Goal: Navigation & Orientation: Find specific page/section

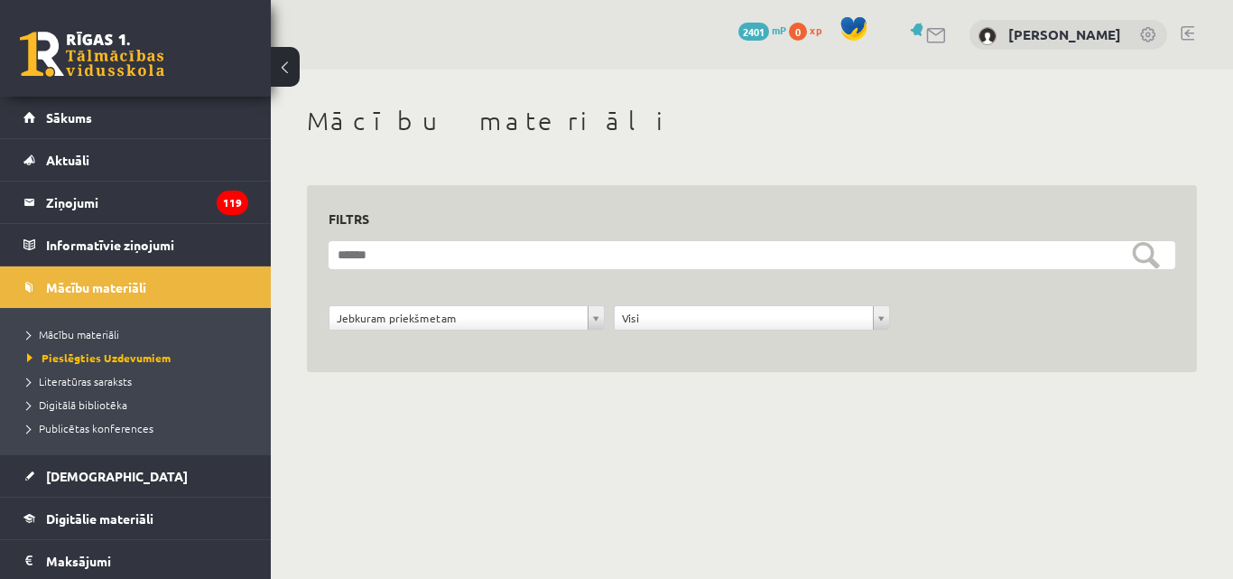
click at [1191, 29] on link at bounding box center [1188, 33] width 14 height 14
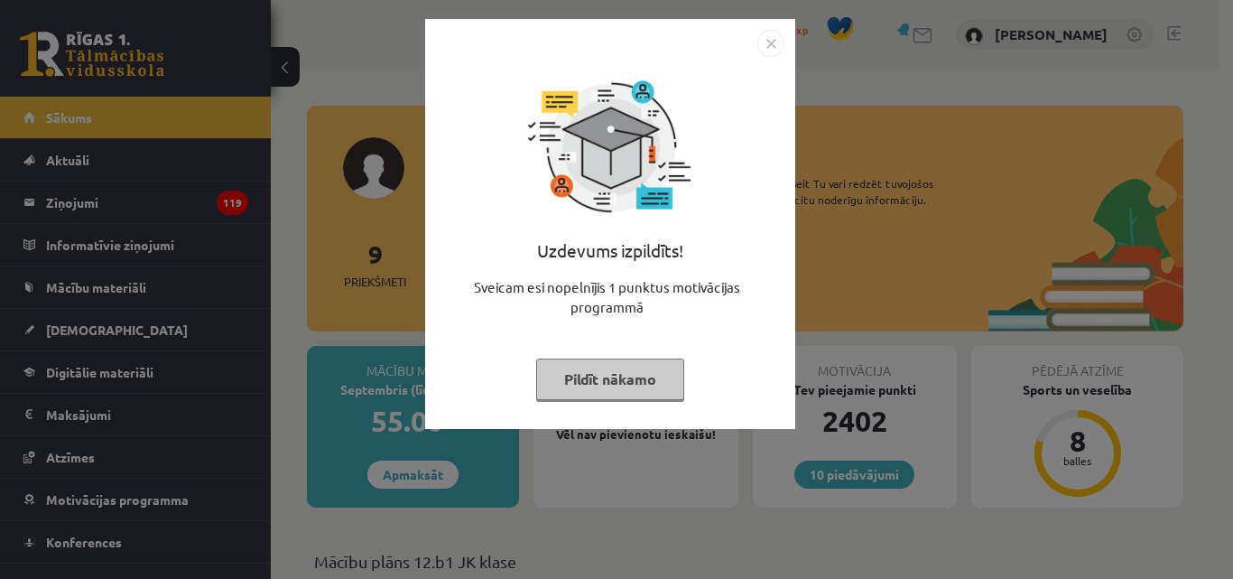
click at [601, 390] on button "Pildīt nākamo" at bounding box center [610, 379] width 148 height 42
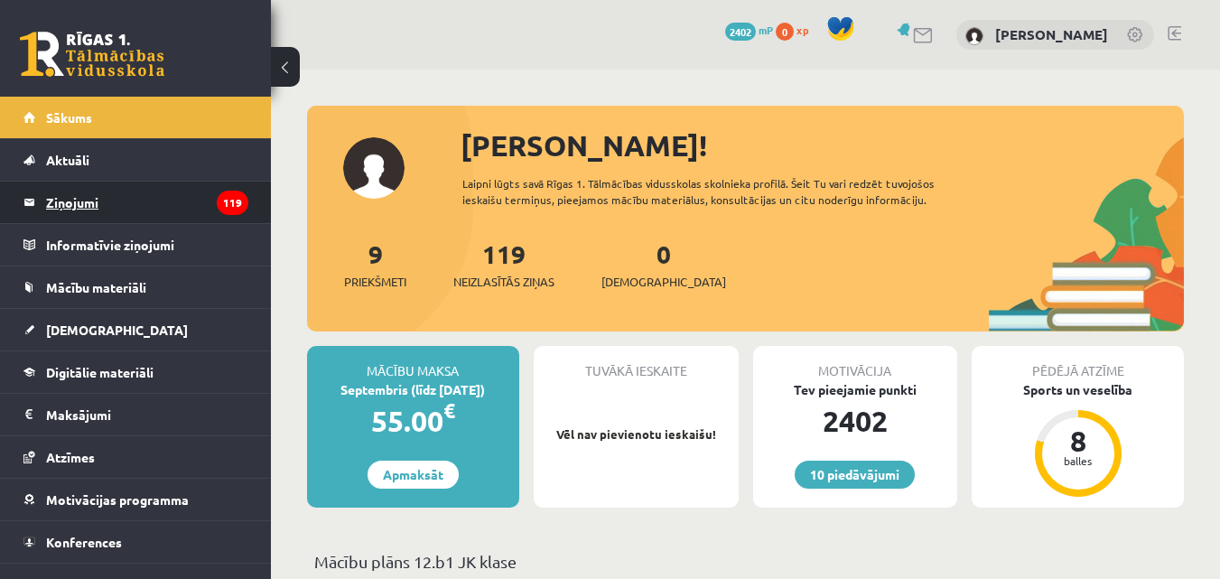
click at [78, 202] on legend "Ziņojumi 119" at bounding box center [147, 202] width 202 height 42
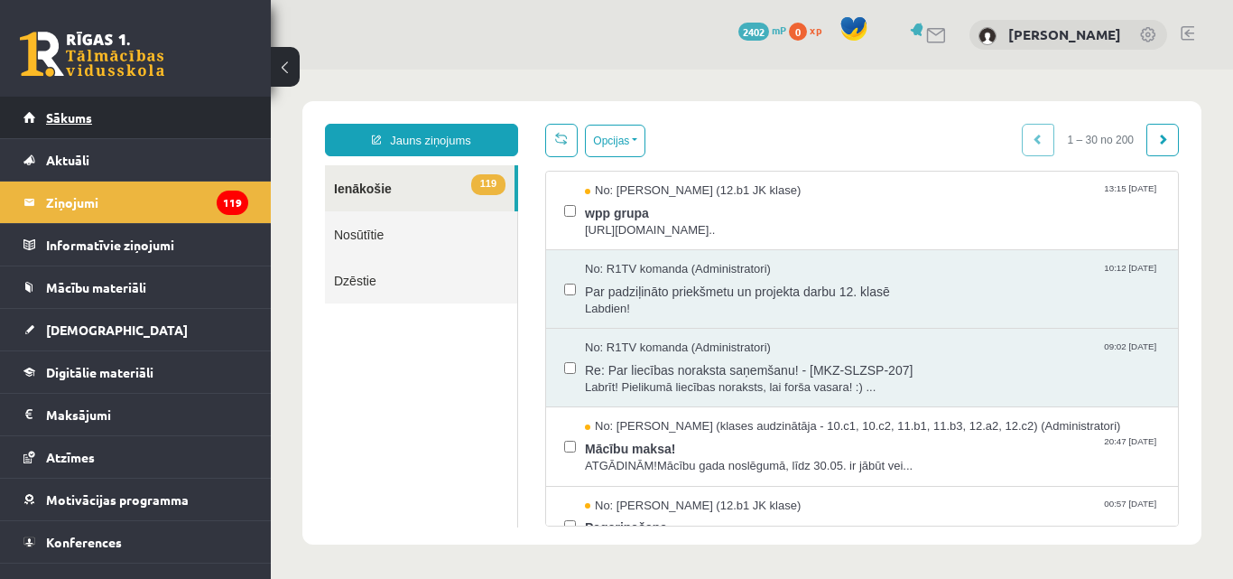
click at [110, 125] on link "Sākums" at bounding box center [135, 118] width 225 height 42
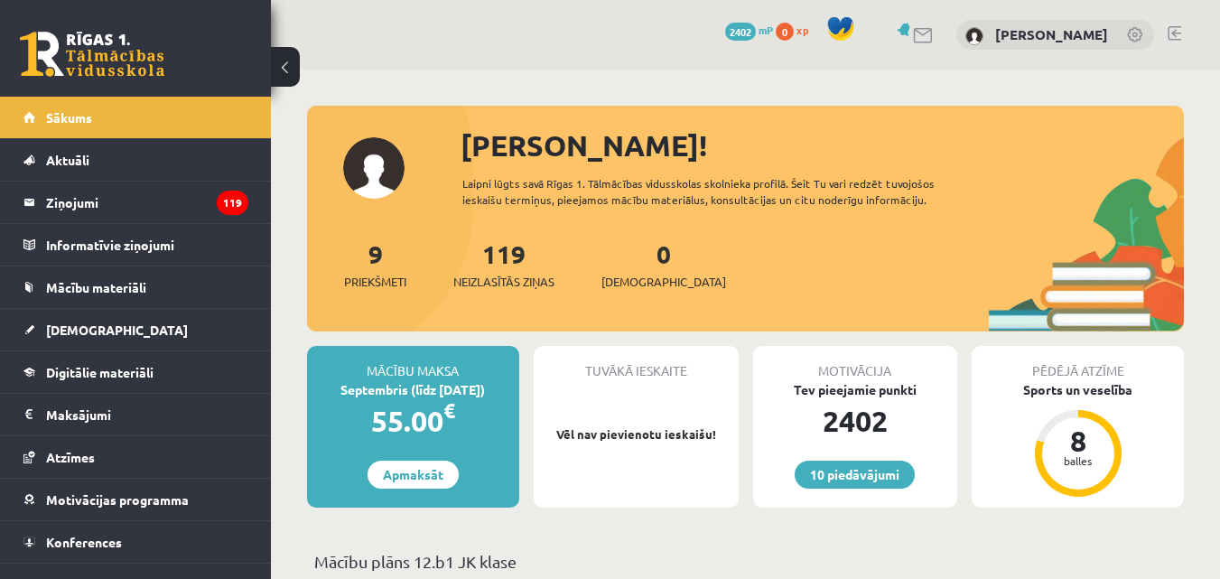
click at [1176, 34] on link at bounding box center [1174, 33] width 14 height 14
